Goal: Task Accomplishment & Management: Use online tool/utility

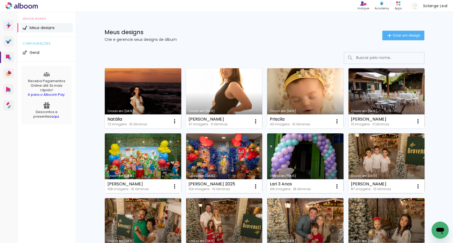
click at [146, 92] on link "Criado em [DATE]" at bounding box center [143, 98] width 77 height 60
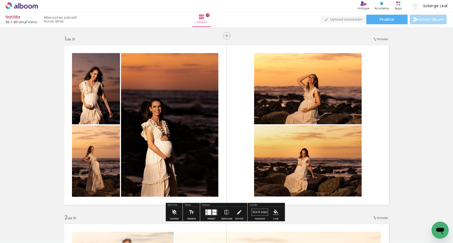
click at [381, 82] on quentale-layouter at bounding box center [226, 124] width 331 height 165
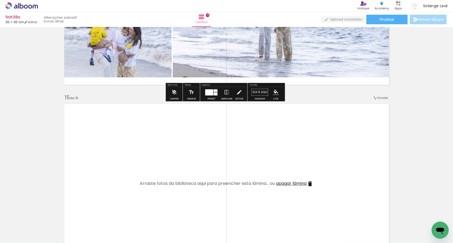
scroll to position [2455, 0]
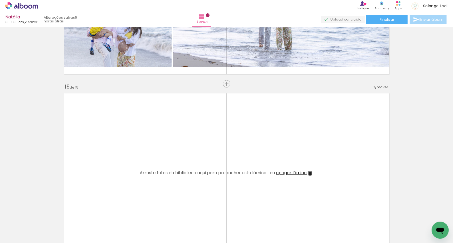
click at [298, 172] on span "apagar lâmina" at bounding box center [291, 173] width 31 height 6
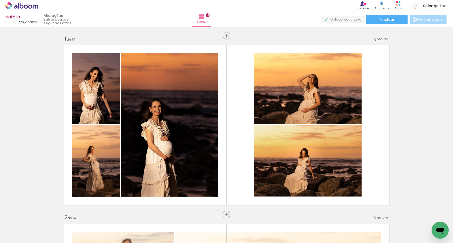
scroll to position [2455, 0]
